Goal: Download file/media

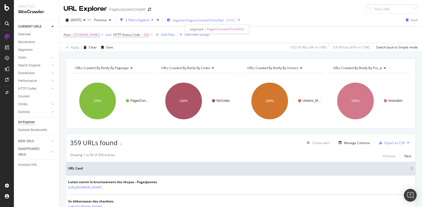
click at [224, 19] on span "Segment: PagesConseils/Fiche/Voir" at bounding box center [199, 20] width 52 height 5
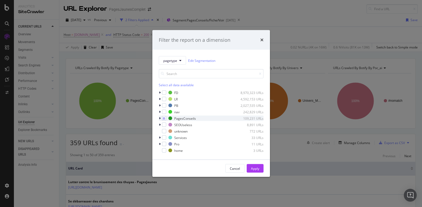
click at [160, 117] on icon "modal" at bounding box center [160, 118] width 2 height 3
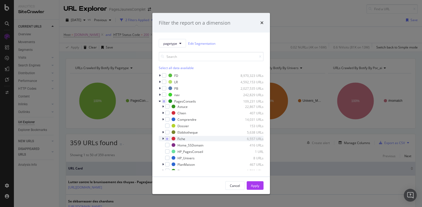
click at [163, 139] on icon "modal" at bounding box center [163, 138] width 2 height 3
click at [163, 138] on icon "modal" at bounding box center [163, 138] width 2 height 3
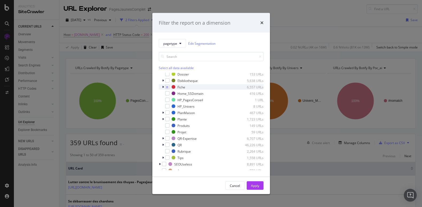
scroll to position [56, 0]
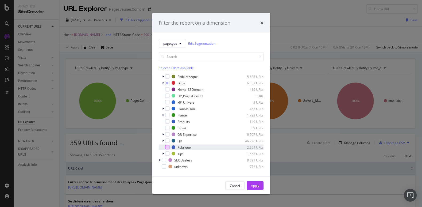
click at [168, 147] on div "modal" at bounding box center [167, 147] width 4 height 4
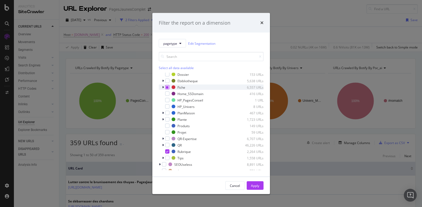
click at [167, 86] on icon "modal" at bounding box center [167, 87] width 2 height 3
click at [167, 150] on icon "modal" at bounding box center [167, 151] width 2 height 3
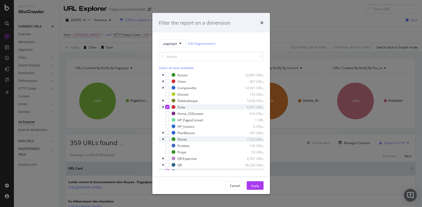
scroll to position [31, 0]
click at [164, 107] on div "modal" at bounding box center [163, 107] width 3 height 5
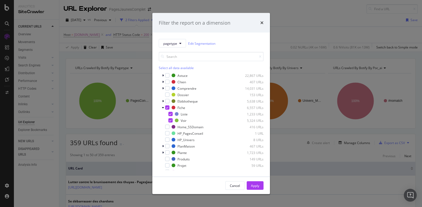
click at [167, 107] on icon "modal" at bounding box center [167, 107] width 2 height 3
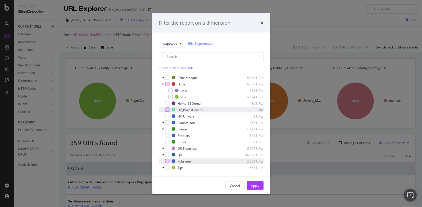
scroll to position [74, 0]
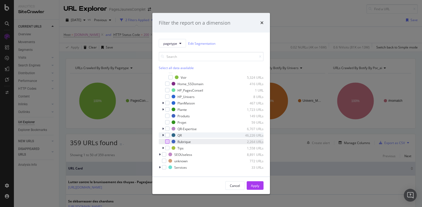
click at [162, 135] on icon "modal" at bounding box center [163, 134] width 2 height 3
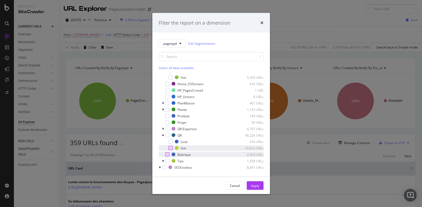
click at [169, 147] on div "modal" at bounding box center [170, 148] width 4 height 4
click at [255, 185] on div "Apply" at bounding box center [255, 185] width 8 height 5
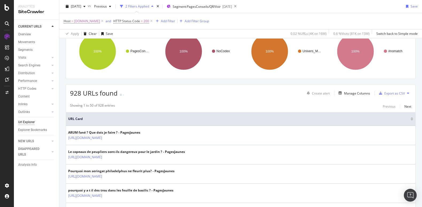
scroll to position [50, 0]
click at [397, 90] on div "Export as CSV" at bounding box center [394, 92] width 21 height 5
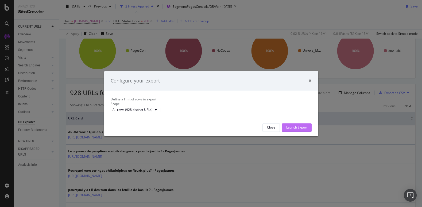
click at [298, 129] on div "Launch Export" at bounding box center [296, 127] width 21 height 5
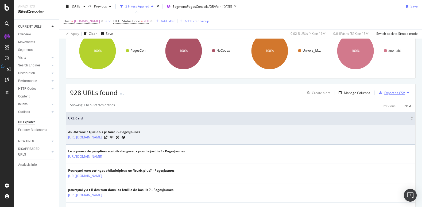
scroll to position [0, 0]
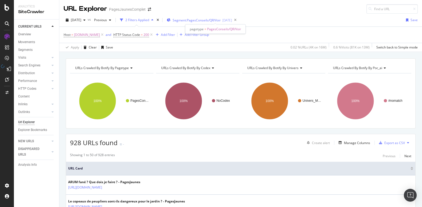
click at [205, 20] on span "Segment: PagesConseils/QR/Voir" at bounding box center [197, 20] width 48 height 5
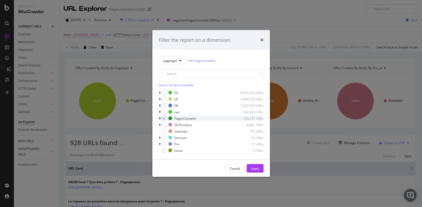
click at [160, 117] on icon "modal" at bounding box center [160, 118] width 2 height 3
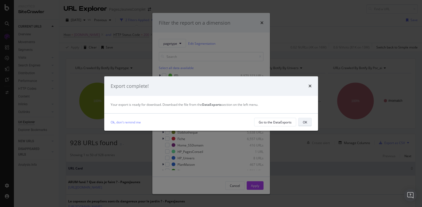
click at [303, 122] on div "OK" at bounding box center [305, 122] width 4 height 5
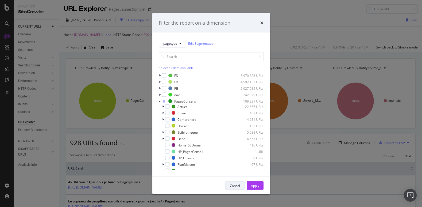
click at [236, 186] on div "Cancel" at bounding box center [235, 185] width 10 height 5
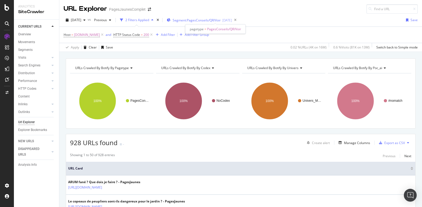
click at [205, 21] on span "Segment: PagesConseils/QR/Voir" at bounding box center [197, 20] width 48 height 5
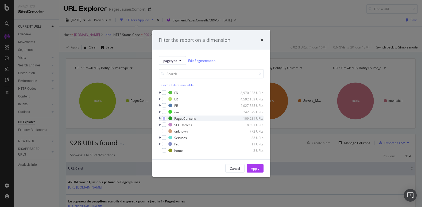
click at [159, 118] on icon "modal" at bounding box center [160, 118] width 2 height 3
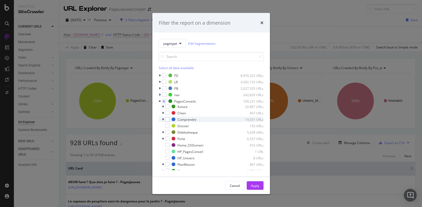
click at [164, 119] on div "modal" at bounding box center [163, 119] width 3 height 5
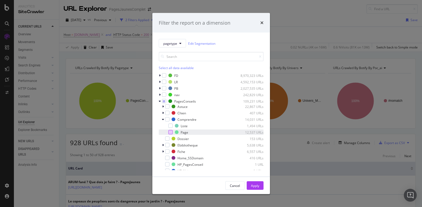
click at [170, 132] on div "modal" at bounding box center [170, 132] width 4 height 4
click at [165, 100] on icon "modal" at bounding box center [164, 101] width 2 height 3
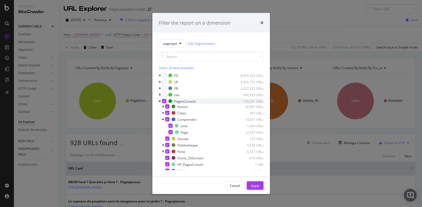
click at [164, 101] on icon "modal" at bounding box center [164, 101] width 2 height 3
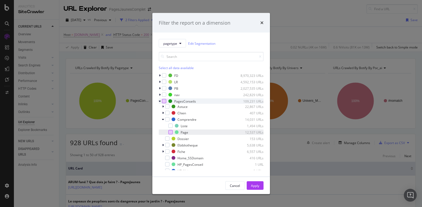
click at [171, 133] on div "modal" at bounding box center [170, 132] width 4 height 4
click at [257, 184] on div "Apply" at bounding box center [255, 185] width 8 height 5
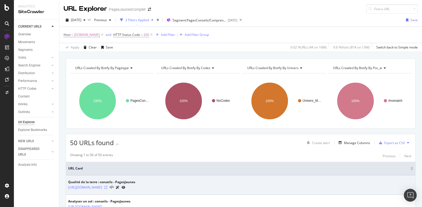
click at [107, 186] on icon at bounding box center [105, 187] width 3 height 3
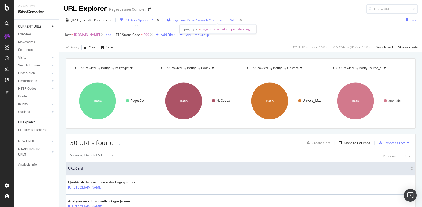
click at [207, 21] on span "Segment: PagesConseils/Comprendre/Page" at bounding box center [199, 20] width 53 height 5
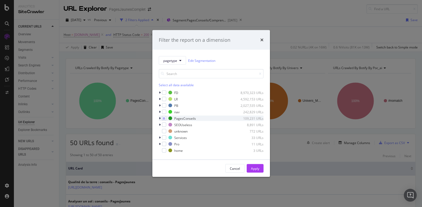
click at [160, 118] on icon "modal" at bounding box center [160, 118] width 2 height 3
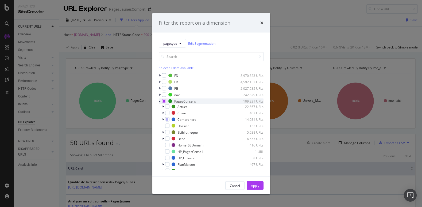
click at [162, 101] on div "modal" at bounding box center [164, 101] width 4 height 4
click at [164, 101] on icon "modal" at bounding box center [164, 101] width 2 height 3
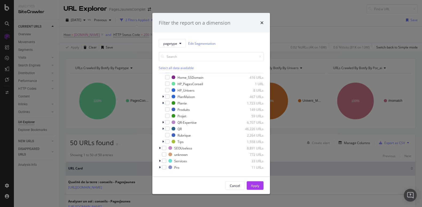
scroll to position [71, 0]
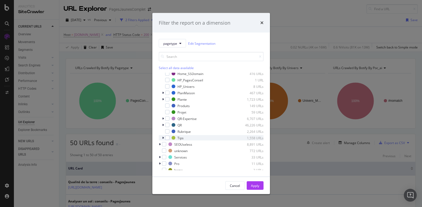
click at [164, 136] on div "modal" at bounding box center [163, 137] width 3 height 5
click at [172, 151] on div "modal" at bounding box center [170, 150] width 4 height 4
click at [253, 187] on div "Apply" at bounding box center [255, 185] width 8 height 5
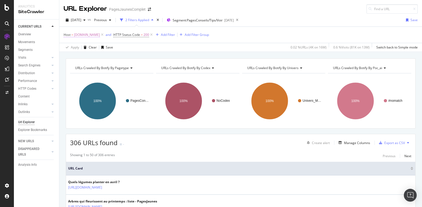
click at [93, 33] on span "jardinage.pagesjaunes.fr" at bounding box center [87, 34] width 26 height 7
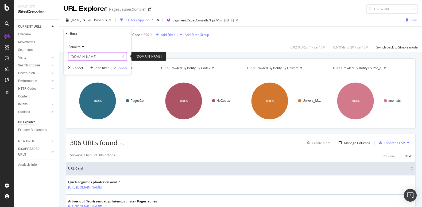
click at [81, 56] on input "jardinage.pagesjaunes.fr" at bounding box center [93, 56] width 51 height 9
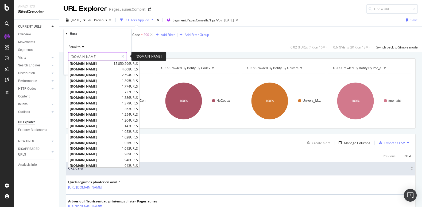
click at [81, 56] on input "jardinage.pagesjaunes.fr" at bounding box center [93, 56] width 51 height 9
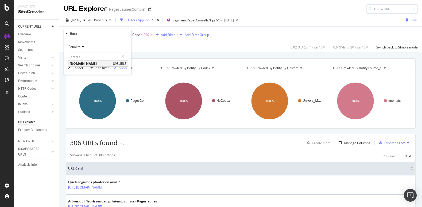
click at [94, 62] on span "entretien-voiture.pagesjaunes.fr" at bounding box center [91, 63] width 42 height 5
type input "entretien-voiture.pagesjaunes.fr"
click at [121, 67] on div "Apply" at bounding box center [123, 67] width 8 height 5
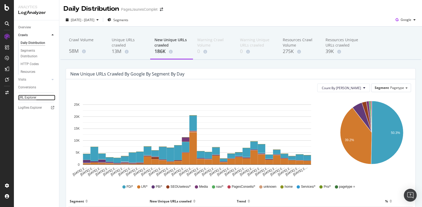
click at [28, 97] on div "URL Explorer" at bounding box center [27, 98] width 18 height 6
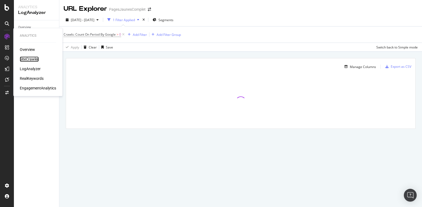
click at [24, 58] on div "SiteCrawler" at bounding box center [29, 58] width 19 height 5
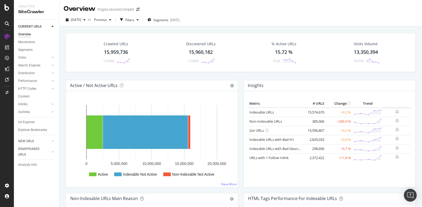
click at [28, 122] on div "Url Explorer" at bounding box center [26, 122] width 17 height 6
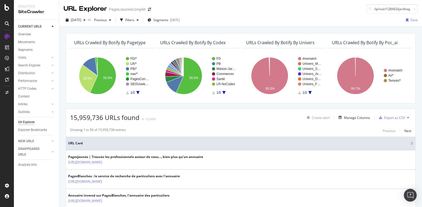
scroll to position [0, 3]
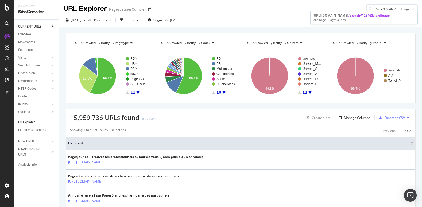
type input "/qr/voir/128463/jardinage"
click at [185, 10] on div "URL Explorer PagesJaunesComplet /qr/voir/128463/jardinage" at bounding box center [240, 7] width 363 height 14
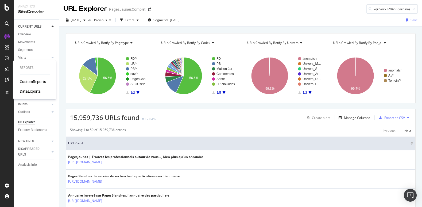
click at [9, 69] on icon at bounding box center [7, 69] width 4 height 4
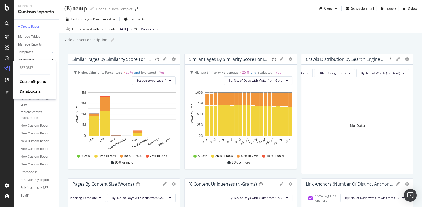
click at [24, 90] on div "DataExports" at bounding box center [30, 90] width 21 height 5
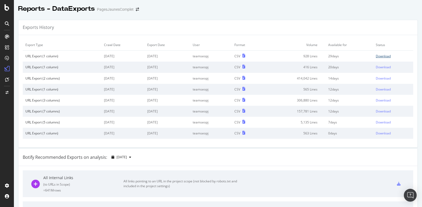
click at [391, 55] on div "Download" at bounding box center [383, 56] width 15 height 5
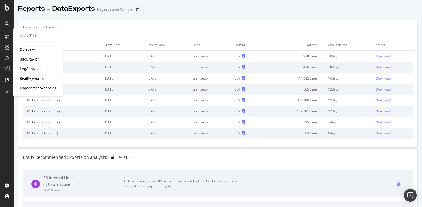
click at [25, 58] on div "SiteCrawler" at bounding box center [29, 58] width 19 height 5
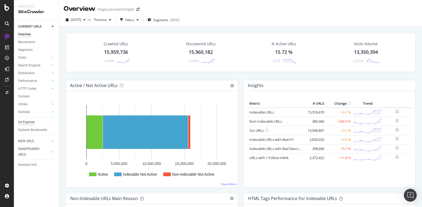
click at [25, 121] on div "Url Explorer" at bounding box center [26, 122] width 17 height 6
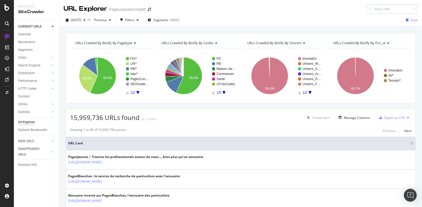
click at [381, 8] on input at bounding box center [392, 8] width 51 height 9
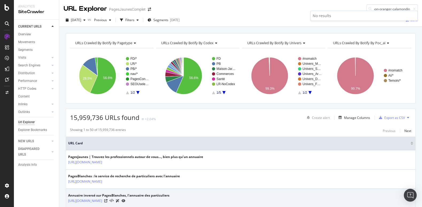
type input "/qr/voir/737535/puis-je-avoir-des-citrons-sous-la-greffe-de-mon-oranger-calamon…"
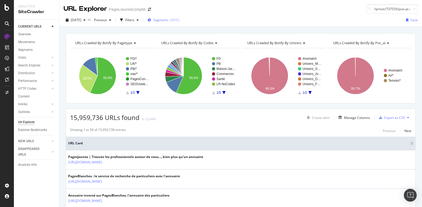
click at [168, 21] on span "Segments" at bounding box center [160, 20] width 15 height 5
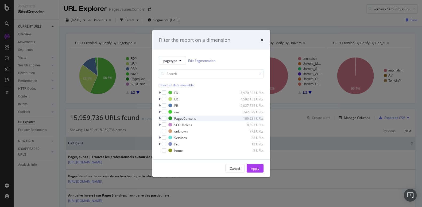
click at [160, 117] on icon "modal" at bounding box center [160, 118] width 2 height 3
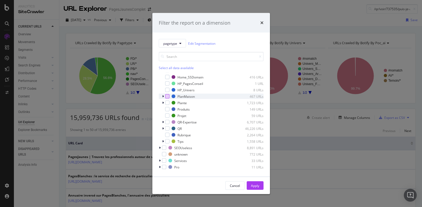
scroll to position [68, 0]
click at [164, 140] on div "modal" at bounding box center [163, 140] width 3 height 5
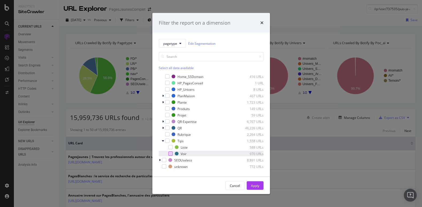
click at [171, 155] on div "modal" at bounding box center [170, 153] width 4 height 4
click at [253, 187] on div "Apply" at bounding box center [255, 185] width 8 height 5
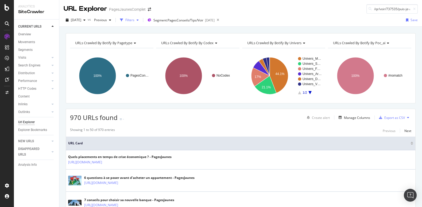
click at [134, 20] on div "Filters" at bounding box center [129, 20] width 9 height 5
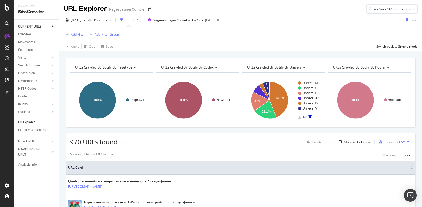
click at [78, 34] on div "Add Filter" at bounding box center [78, 34] width 14 height 5
